Goal: Find specific page/section: Find specific page/section

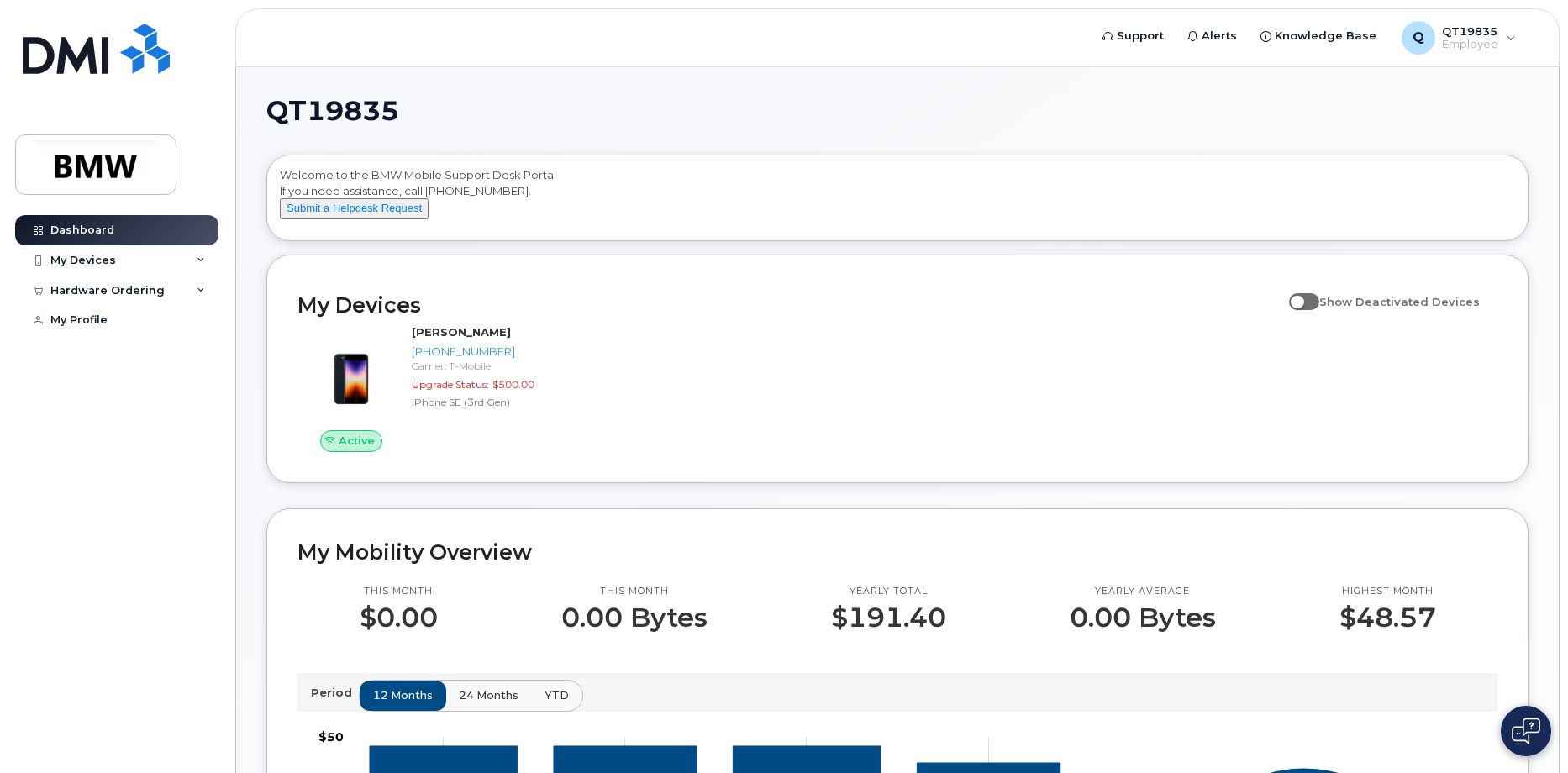
click at [786, 422] on div "Active [PERSON_NAME] [PHONE_NUMBER] Carrier: T-Mobile Upgrade Status: $500.00 i…" at bounding box center [897, 388] width 1220 height 147
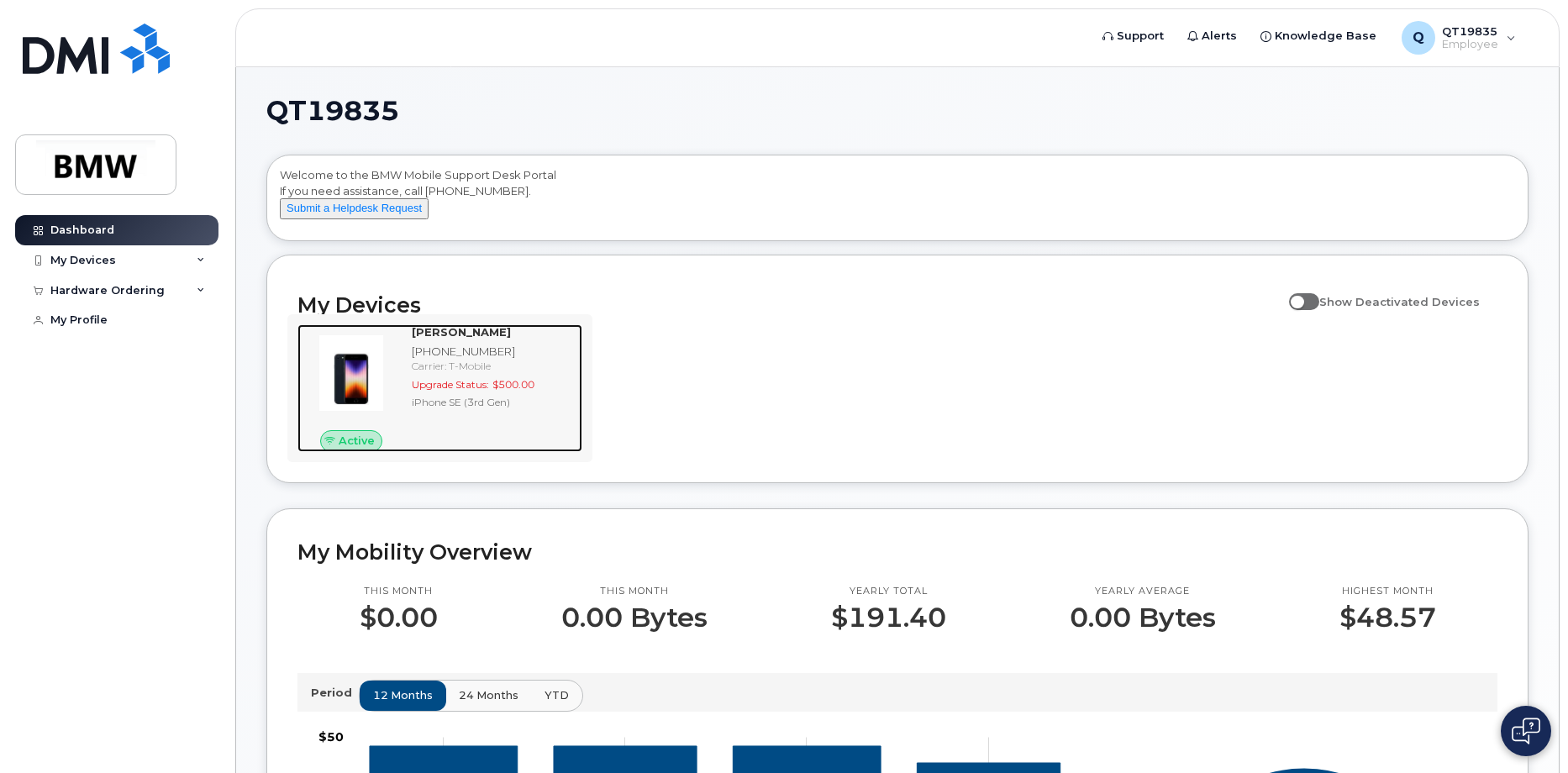
click at [441, 373] on div "Carrier: T-Mobile" at bounding box center [493, 366] width 164 height 14
